Goal: Transaction & Acquisition: Purchase product/service

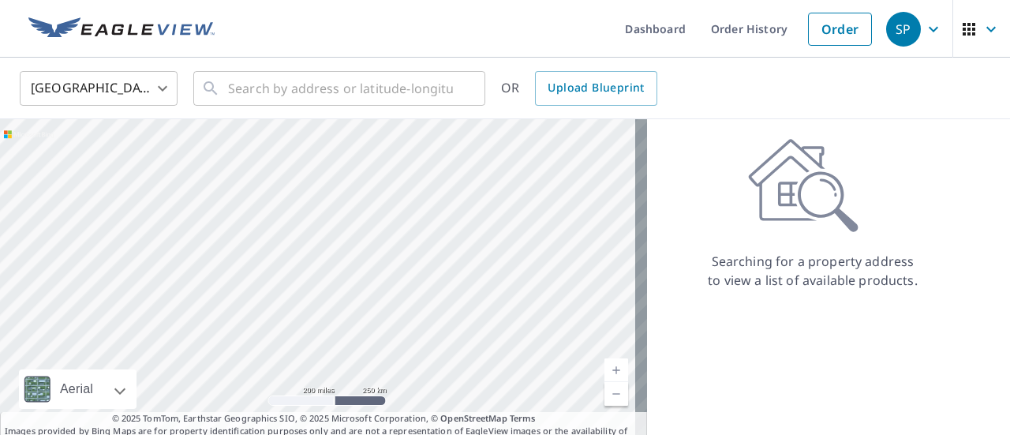
click at [114, 99] on body "SP SP Dashboard Order History Order SP [GEOGRAPHIC_DATA] US ​ ​ OR Upload Bluep…" at bounding box center [505, 217] width 1010 height 435
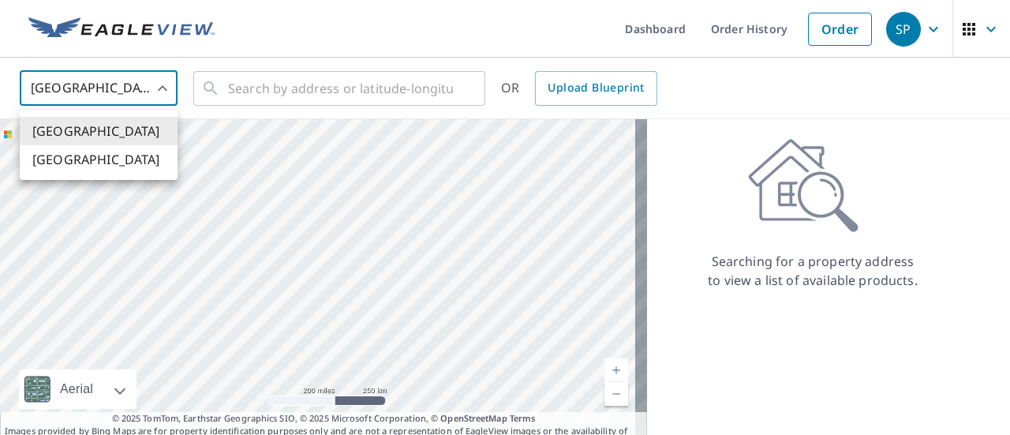
click at [92, 170] on li "[GEOGRAPHIC_DATA]" at bounding box center [99, 159] width 158 height 28
type input "CA"
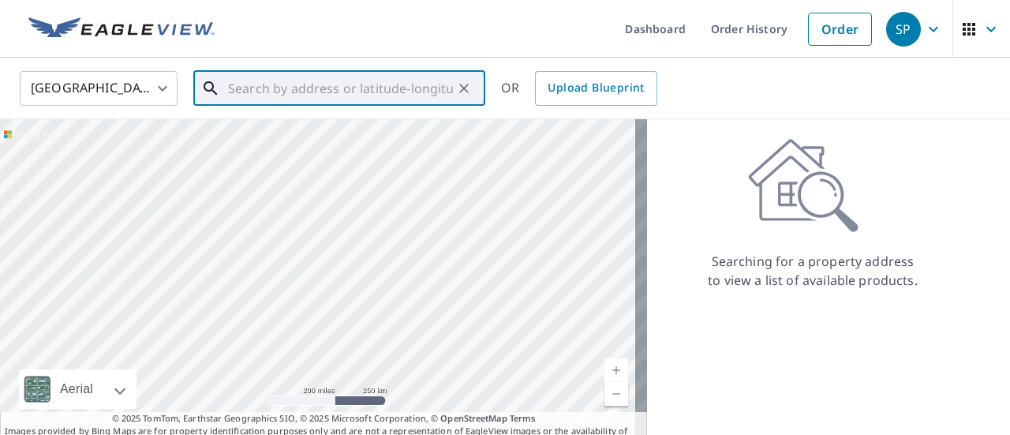
click at [256, 97] on input "text" at bounding box center [340, 88] width 225 height 44
click at [384, 88] on input "text" at bounding box center [340, 88] width 225 height 44
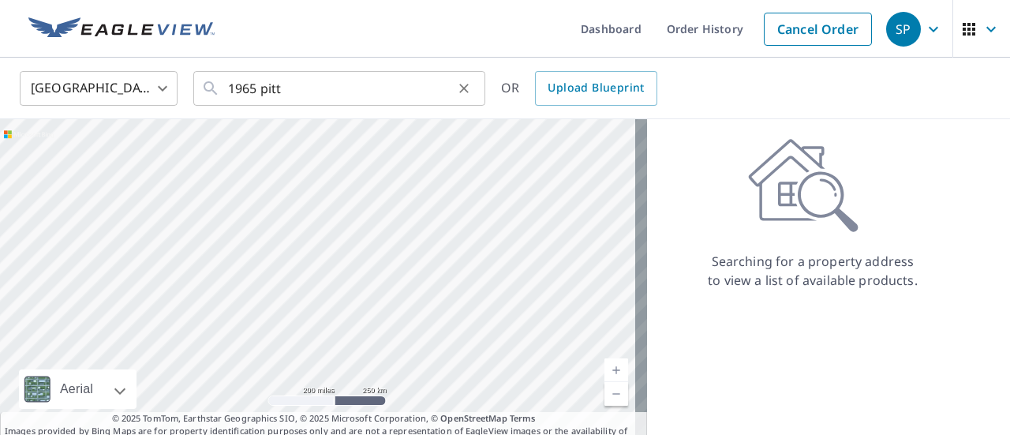
type input "[STREET_ADDRESS]"
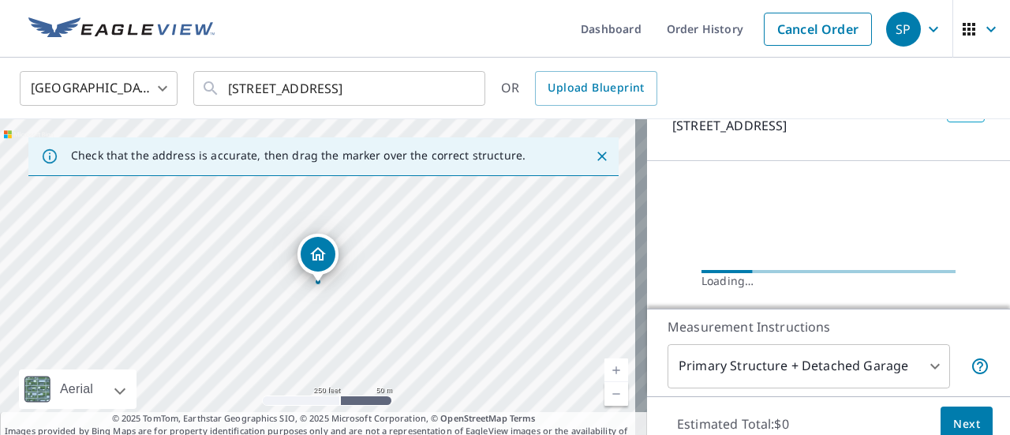
scroll to position [136, 0]
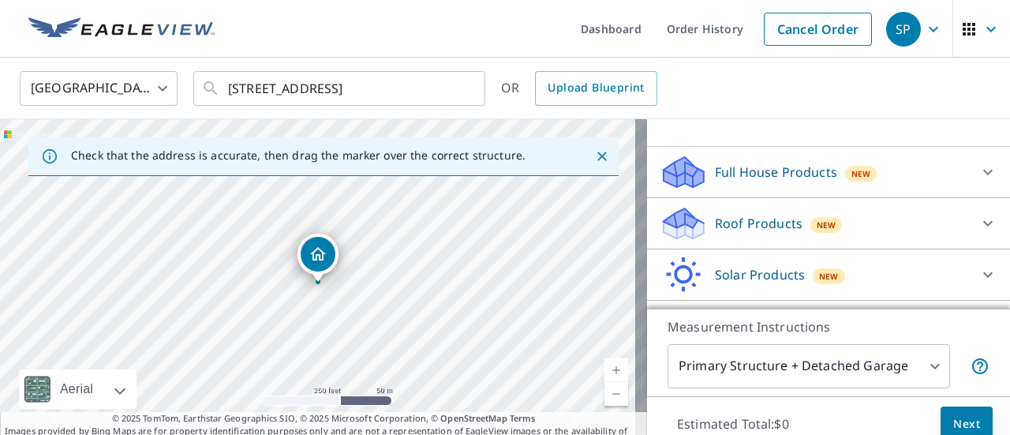
click at [817, 231] on span "New" at bounding box center [827, 225] width 20 height 13
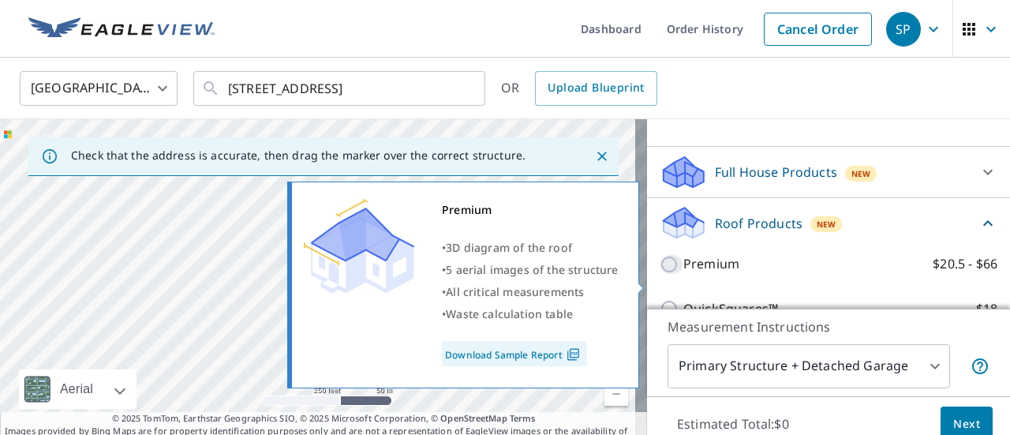
click at [660, 274] on input "Premium $20.5 - $66" at bounding box center [672, 264] width 24 height 19
checkbox input "true"
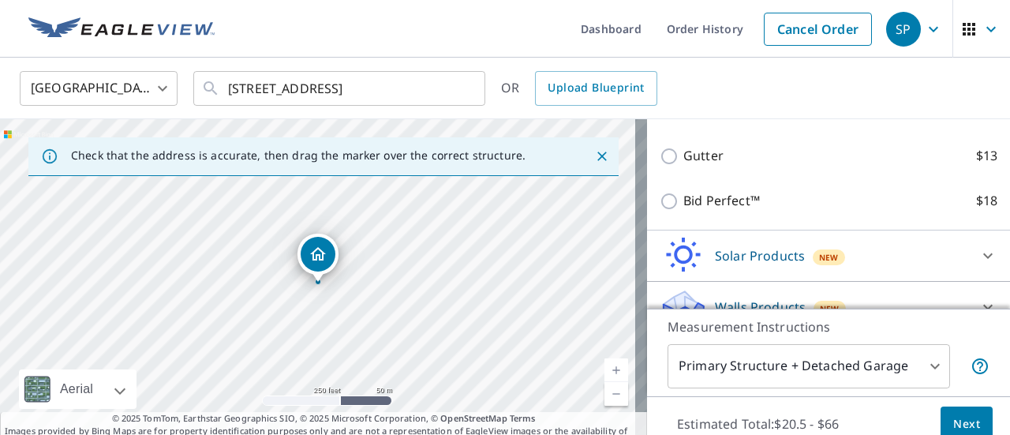
scroll to position [435, 0]
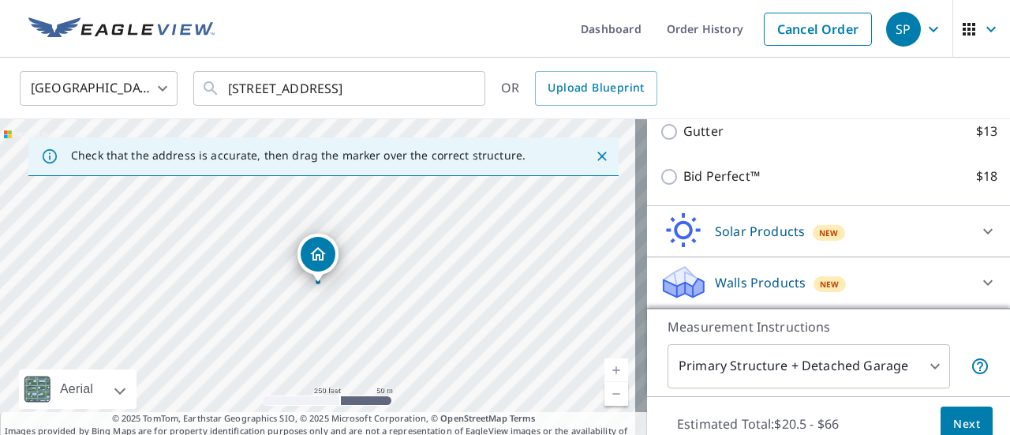
click at [953, 419] on span "Next" at bounding box center [966, 424] width 27 height 20
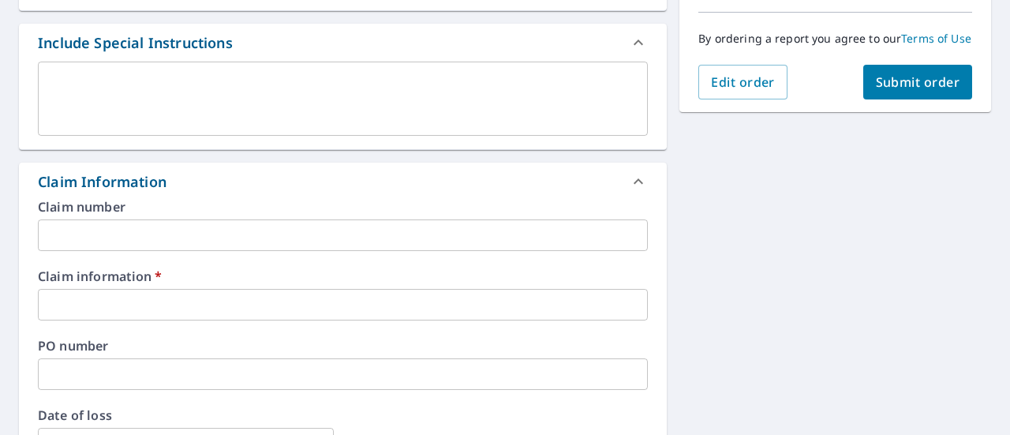
scroll to position [473, 0]
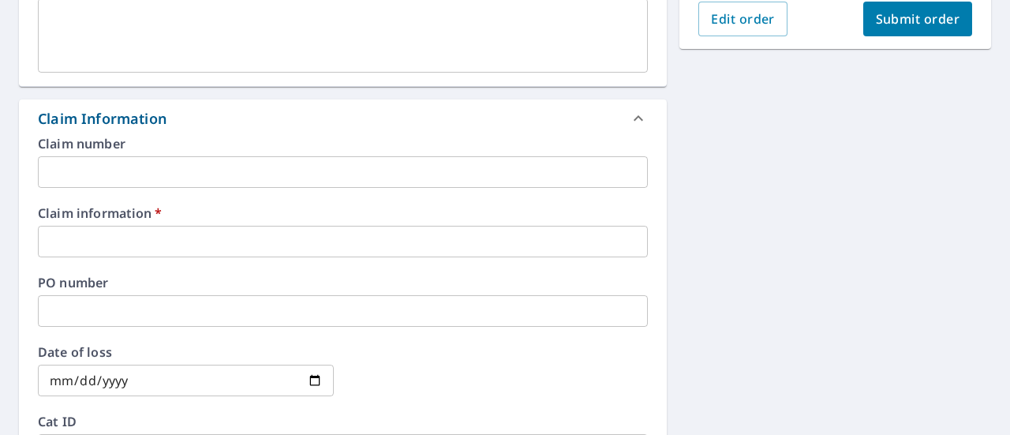
click at [539, 240] on input "text" at bounding box center [343, 242] width 610 height 32
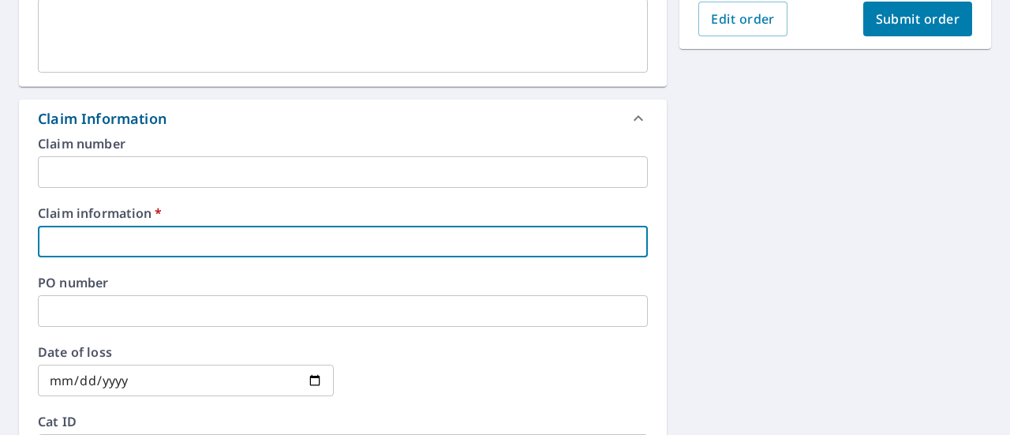
type input "On Top Roofing"
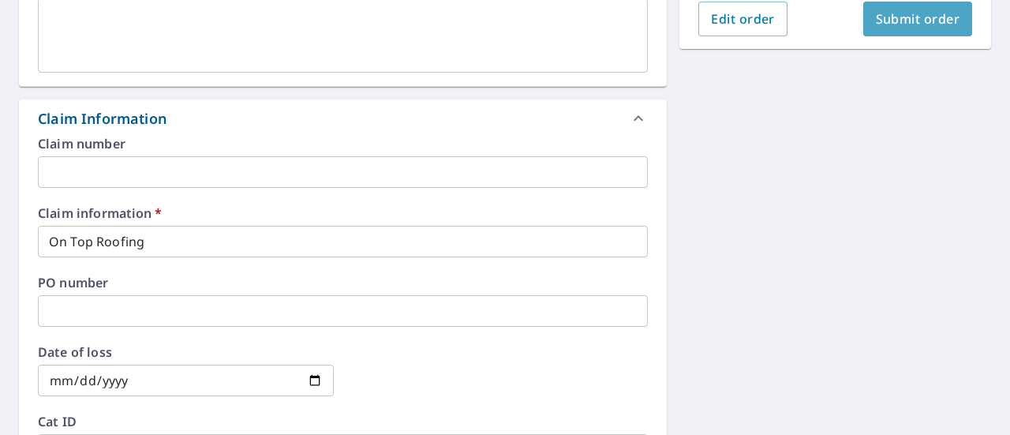
click at [914, 21] on button "Submit order" at bounding box center [918, 19] width 110 height 35
checkbox input "true"
